Goal: Find specific page/section: Find specific page/section

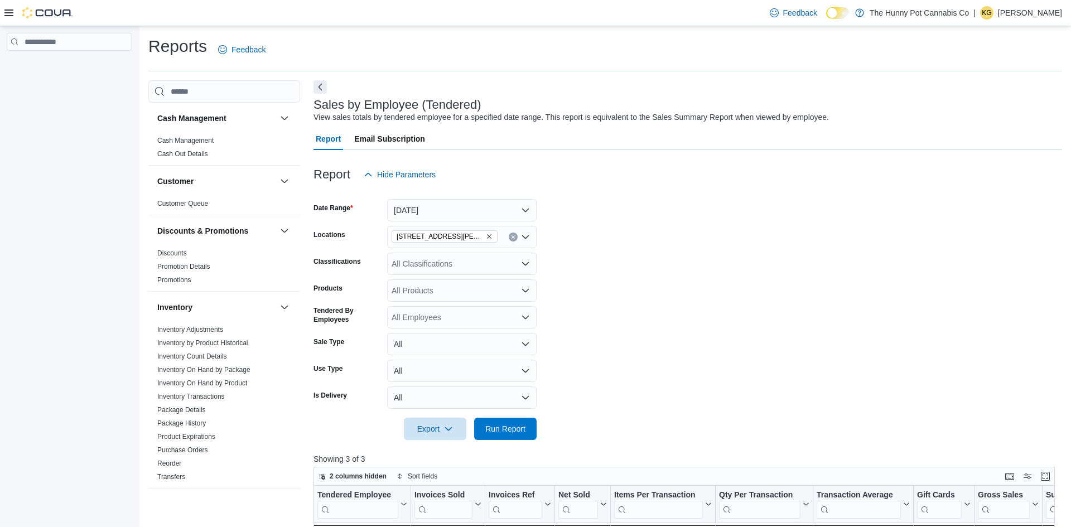
click at [12, 13] on icon at bounding box center [8, 12] width 9 height 9
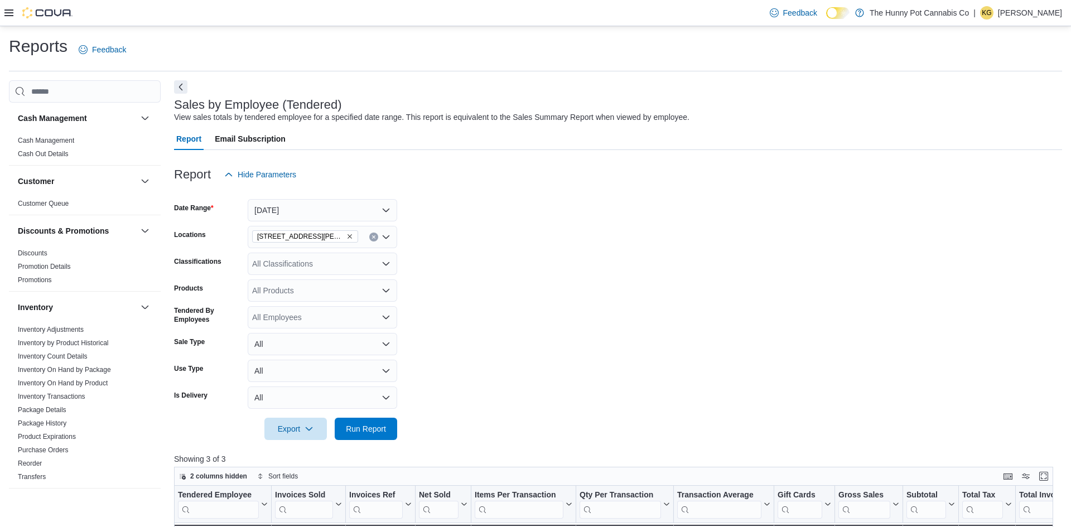
click at [11, 15] on icon at bounding box center [8, 12] width 9 height 9
